Goal: Task Accomplishment & Management: Use online tool/utility

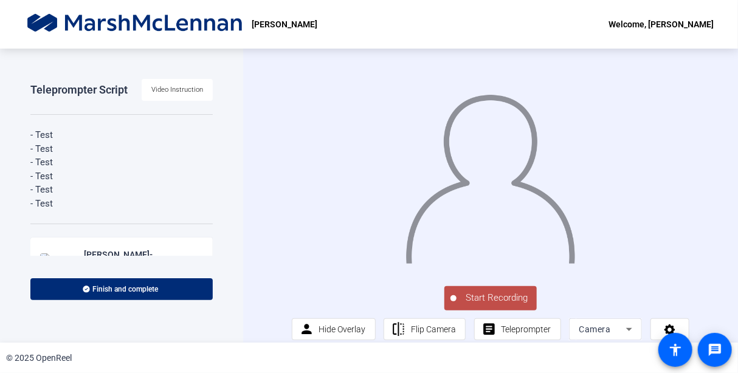
click at [495, 305] on span "Start Recording" at bounding box center [496, 298] width 80 height 14
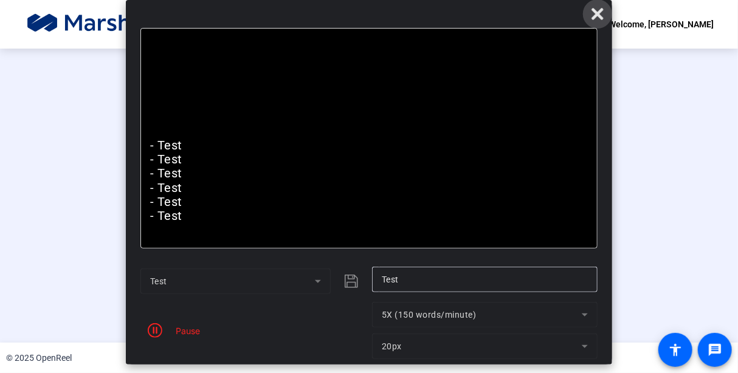
click at [591, 16] on icon at bounding box center [597, 14] width 15 height 15
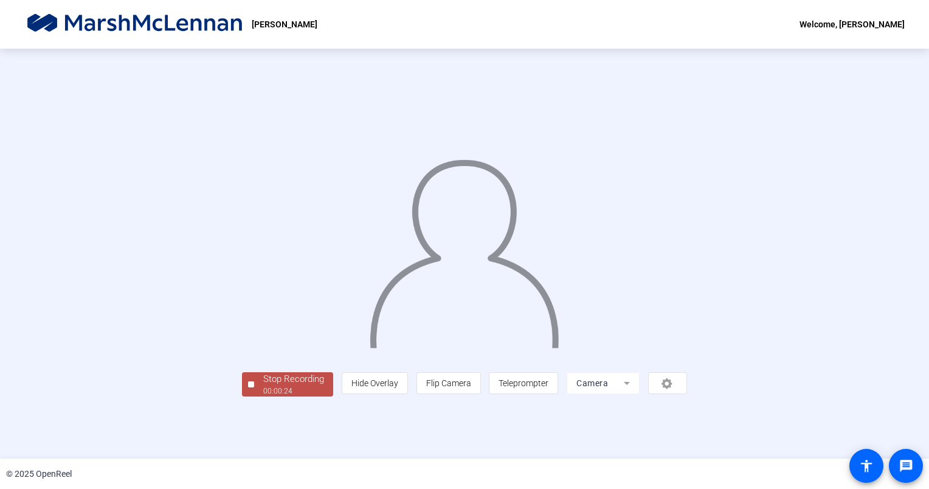
click at [248, 372] on div at bounding box center [251, 384] width 6 height 6
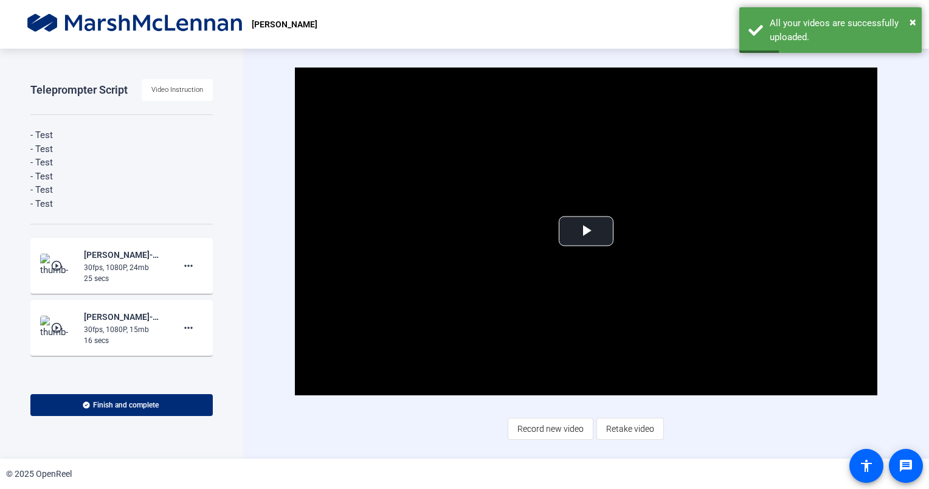
click at [50, 267] on mat-icon "play_circle_outline" at bounding box center [57, 265] width 15 height 12
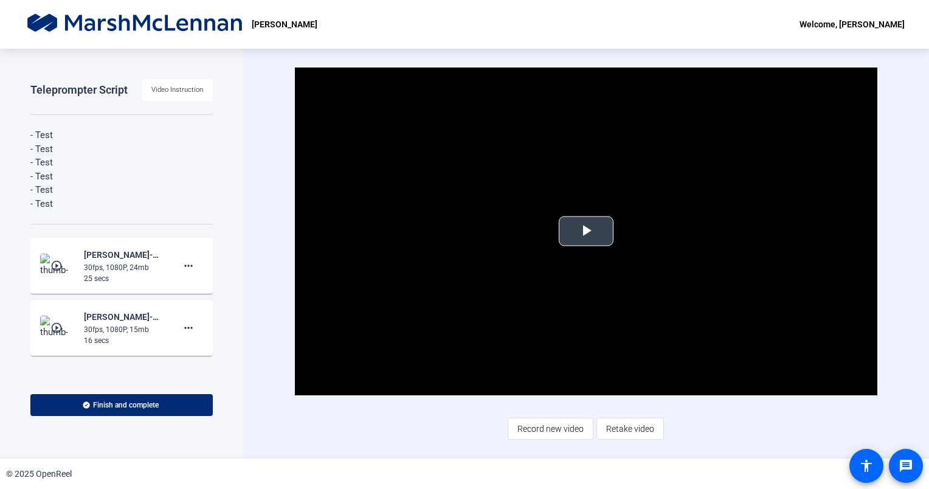
click at [586, 231] on span "Video Player" at bounding box center [586, 231] width 0 height 0
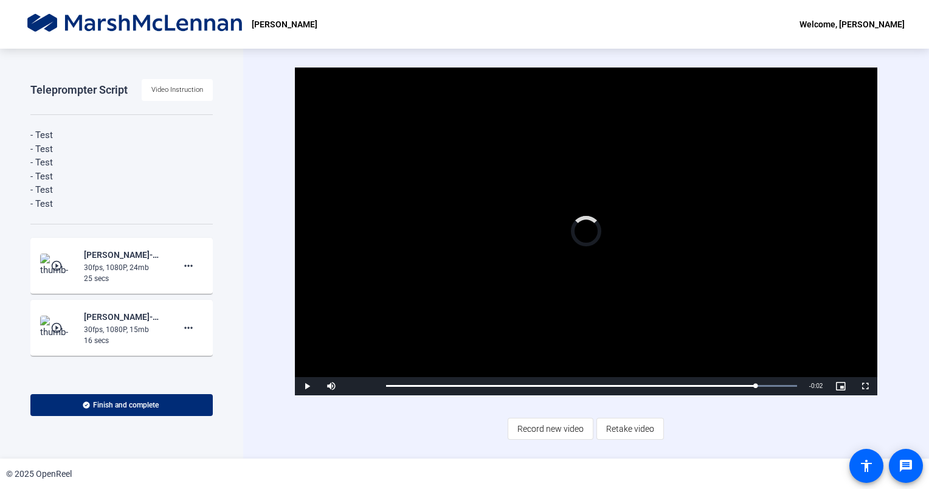
drag, startPoint x: 412, startPoint y: 386, endPoint x: 872, endPoint y: 386, distance: 460.0
click at [737, 372] on div "Play Mute 85% Current Time 0:22 / Duration 0:24 Loaded : 100.00% 0:24 0:22 Stre…" at bounding box center [586, 386] width 583 height 18
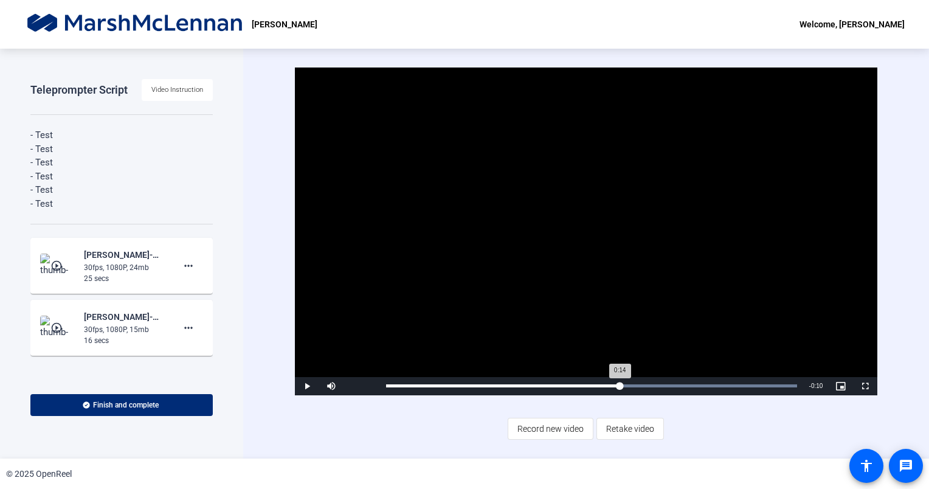
drag, startPoint x: 792, startPoint y: 385, endPoint x: 619, endPoint y: 385, distance: 173.8
click at [619, 372] on div "0:14" at bounding box center [503, 385] width 234 height 3
drag, startPoint x: 620, startPoint y: 388, endPoint x: 649, endPoint y: 387, distance: 29.2
click at [649, 372] on div "Loaded : 100.00% 0:15 0:14" at bounding box center [591, 386] width 423 height 18
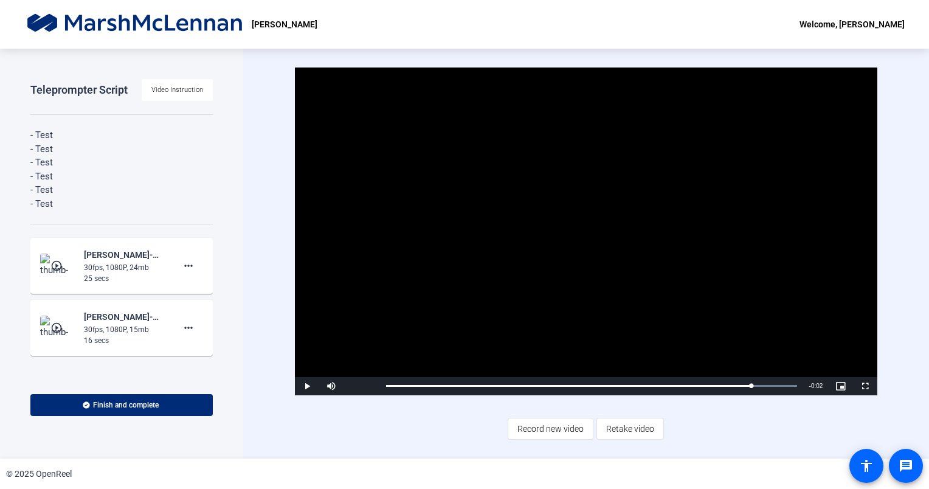
drag, startPoint x: 651, startPoint y: 386, endPoint x: 759, endPoint y: 396, distance: 108.0
click at [737, 372] on div "Video Player is loading. Play Video Play Mute 85% Current Time 0:22 / Duration …" at bounding box center [586, 253] width 583 height 372
click at [132, 372] on span "Finish and complete" at bounding box center [126, 405] width 66 height 10
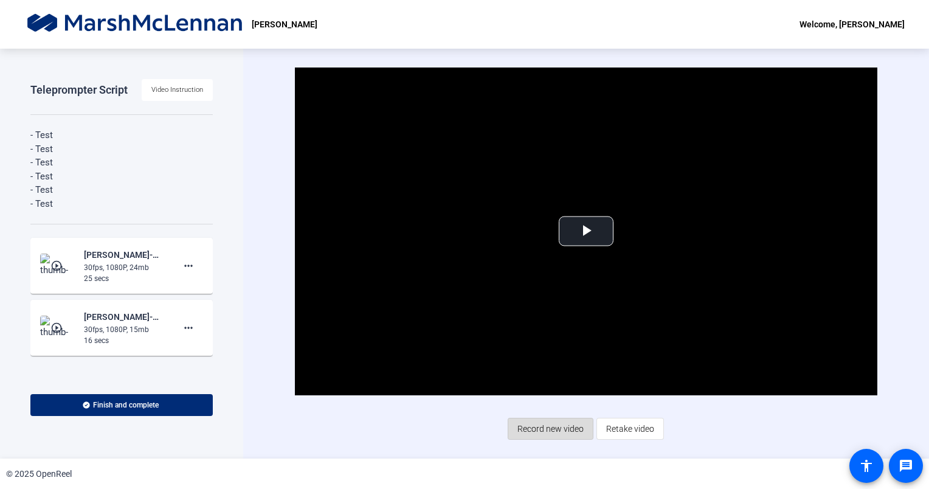
click at [542, 372] on span "Record new video" at bounding box center [550, 428] width 66 height 23
